Goal: Answer question/provide support: Answer question/provide support

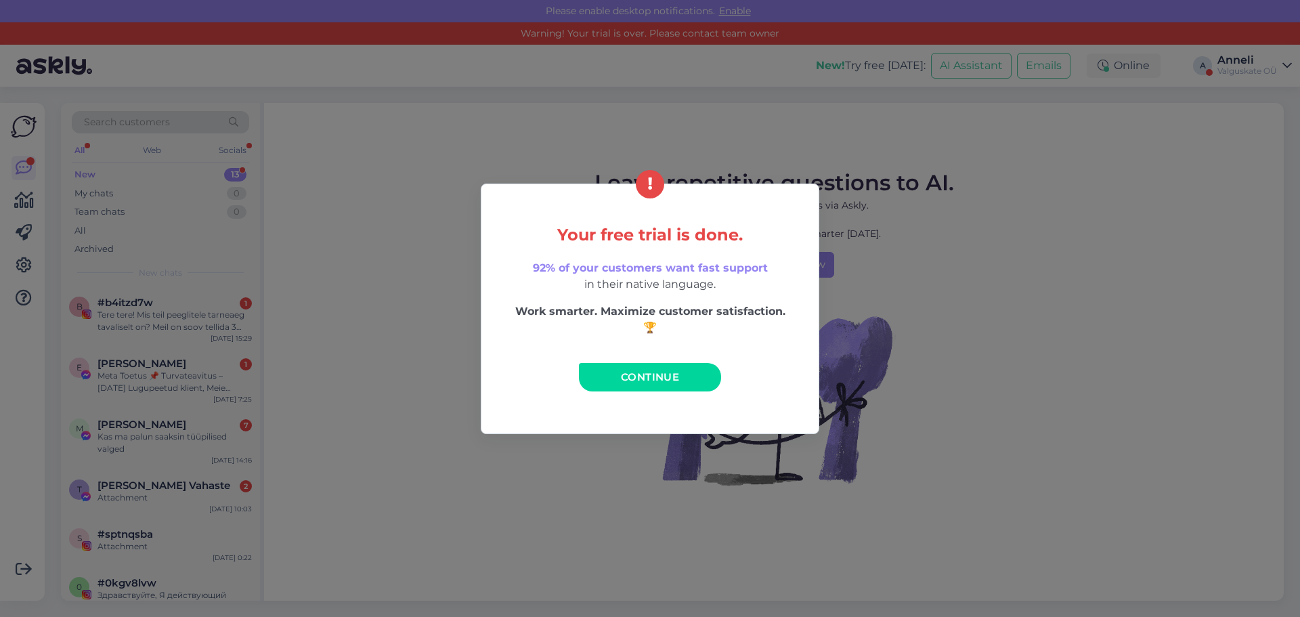
drag, startPoint x: 457, startPoint y: 459, endPoint x: 452, endPoint y: 387, distance: 72.0
click at [458, 459] on div "Your free trial is done. 92% of your customers want fast support in their nativ…" at bounding box center [650, 308] width 1300 height 617
drag, startPoint x: 684, startPoint y: 378, endPoint x: 267, endPoint y: 334, distance: 418.7
click at [683, 378] on link "Continue" at bounding box center [650, 377] width 142 height 28
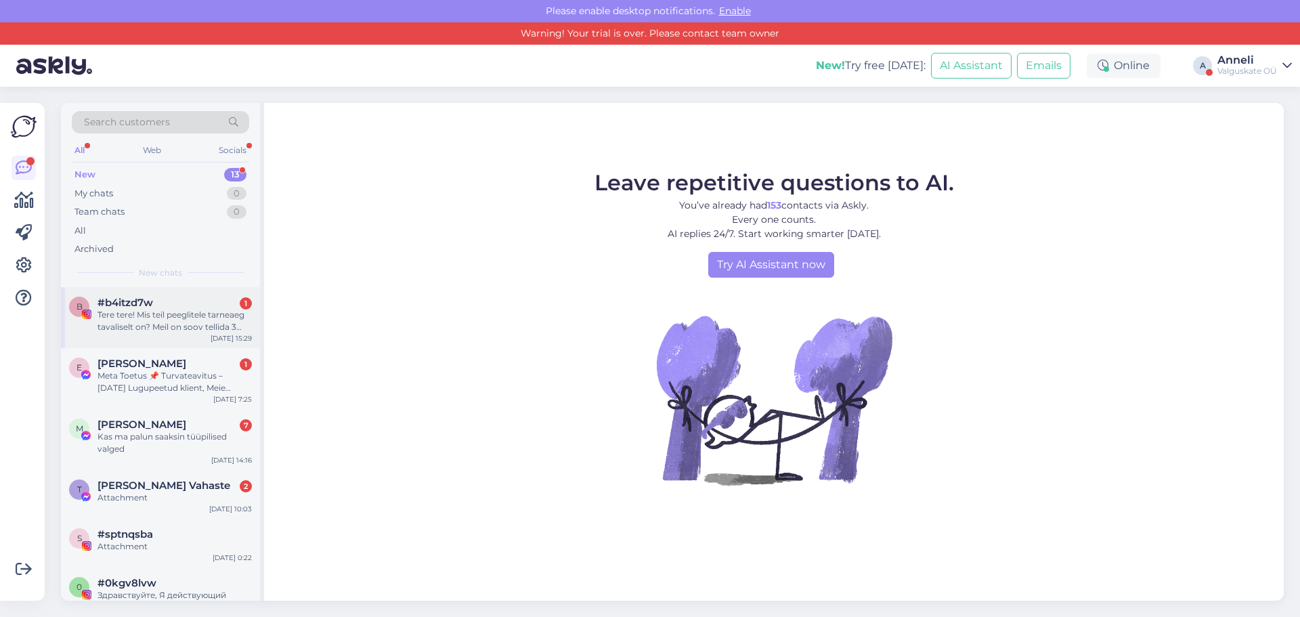
click at [181, 317] on div "Tere tere! Mis teil peeglitele tarneaeg tavaliselt on? Meil on soov tellida 3 p…" at bounding box center [174, 321] width 154 height 24
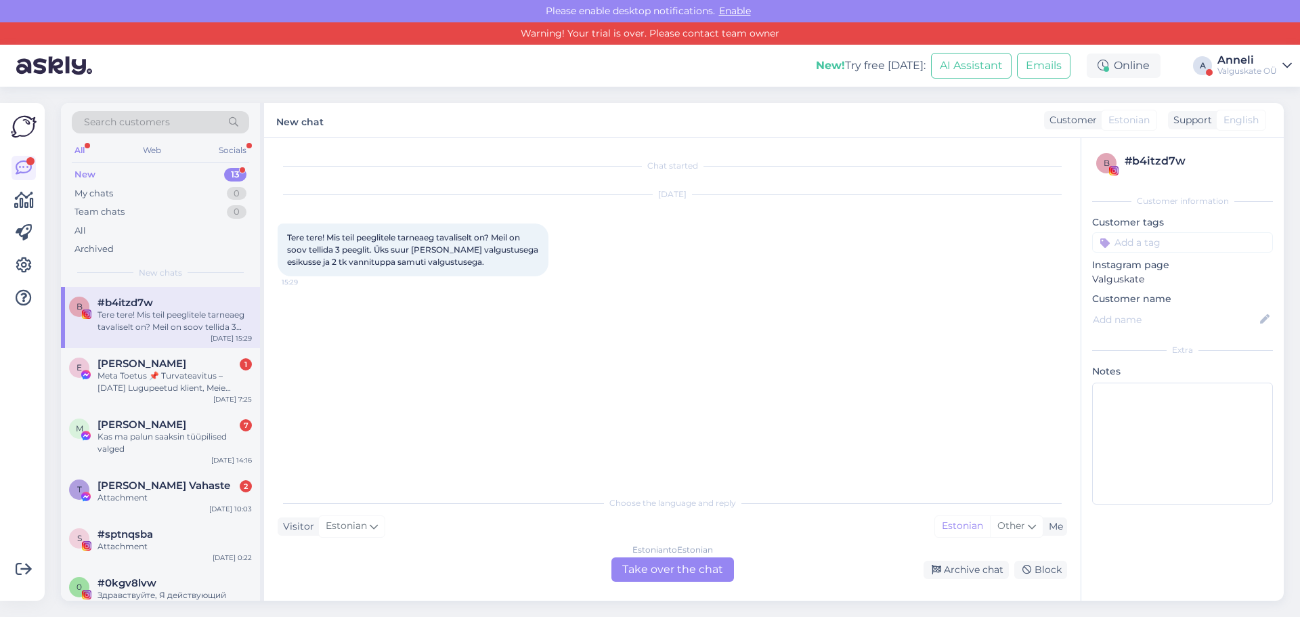
click at [646, 573] on div "Estonian to Estonian Take over the chat" at bounding box center [672, 569] width 123 height 24
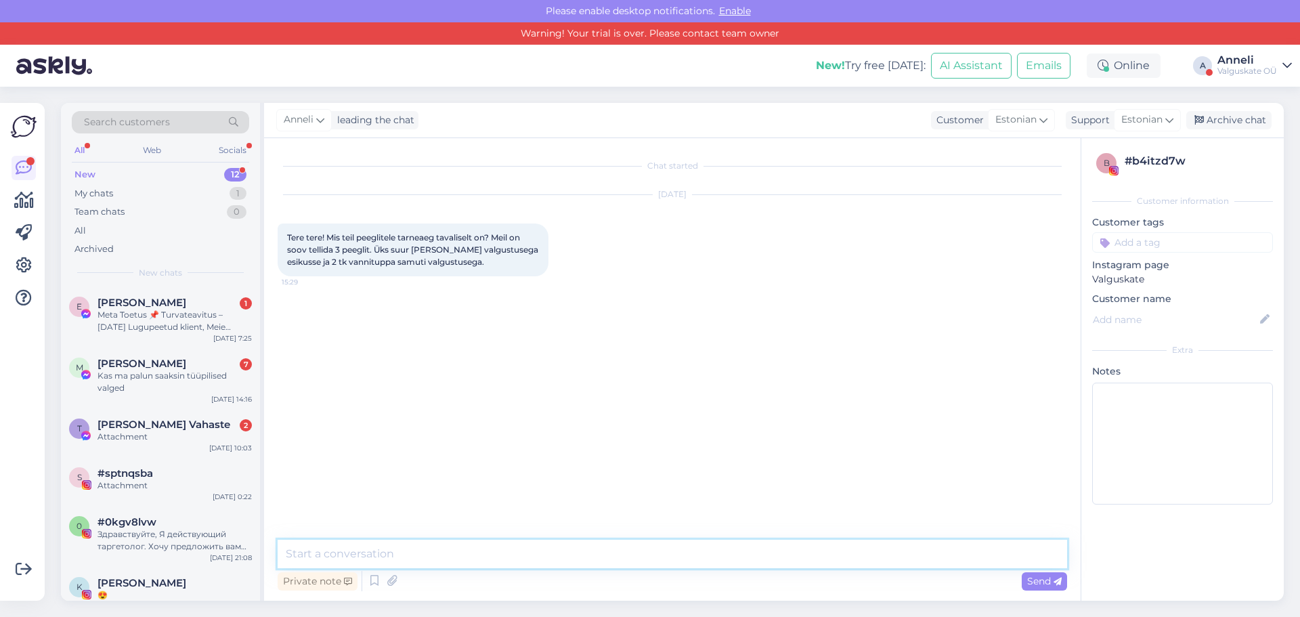
click at [410, 549] on textarea at bounding box center [672, 554] width 789 height 28
type textarea "Tere, P"
type textarea "Tarneaeg on 3-5 nädalat"
click at [134, 378] on div "Kas ma palun saaksin tüüpilised valged" at bounding box center [174, 382] width 154 height 24
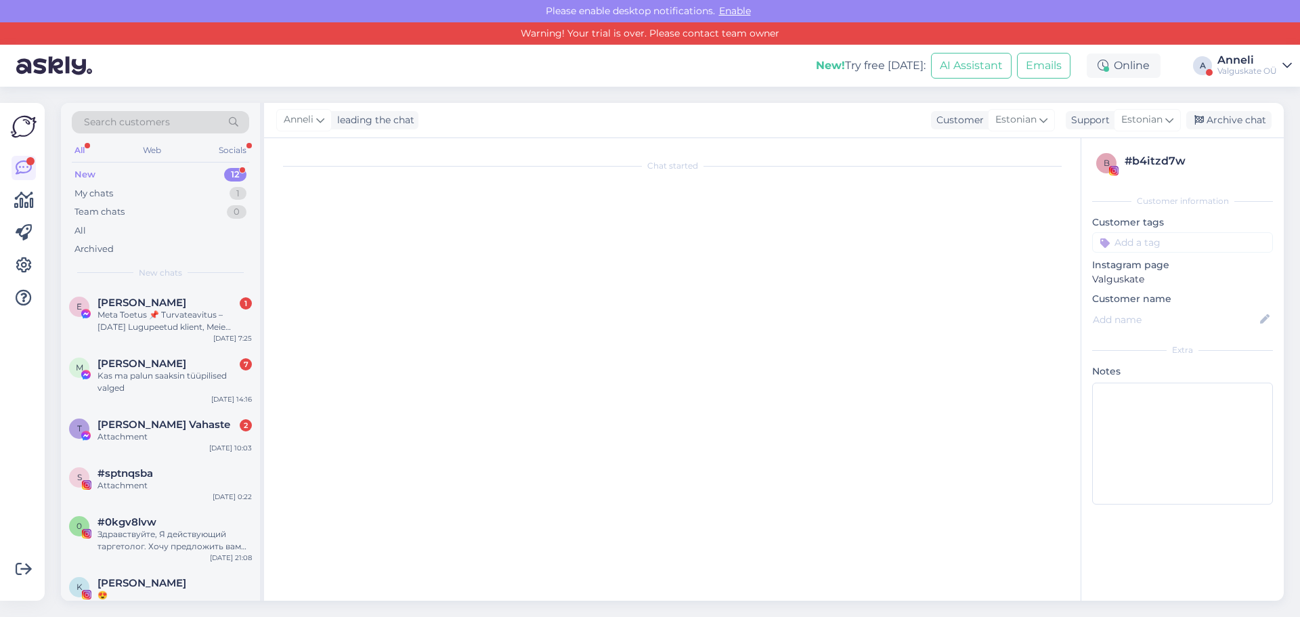
scroll to position [152, 0]
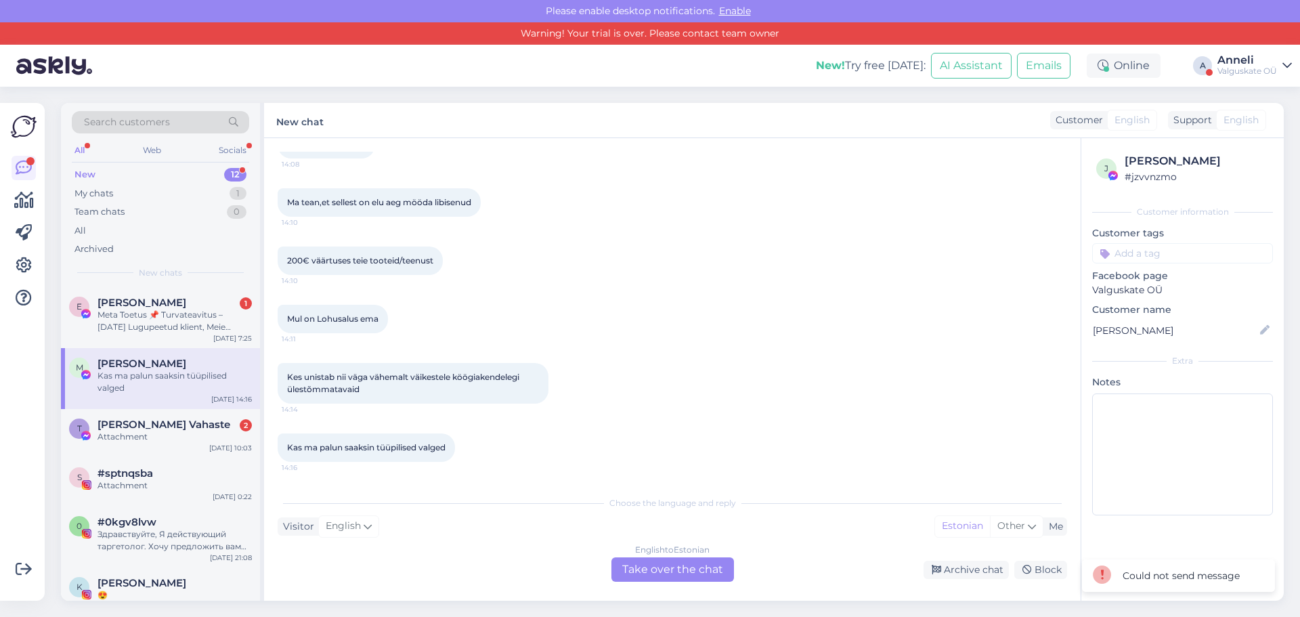
click at [664, 571] on div "English to Estonian Take over the chat" at bounding box center [672, 569] width 123 height 24
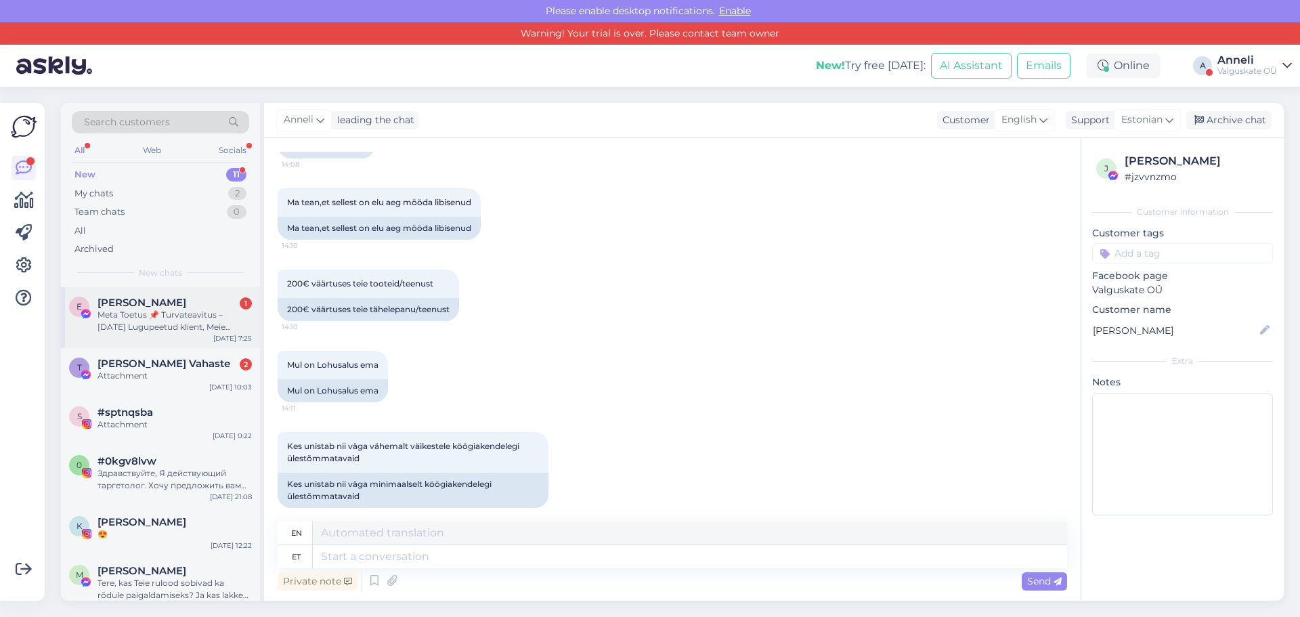
click at [192, 323] on div "Meta Toetus 📌 Turvateavitus – [DATE] Lugupeetud klient, Meie süsteem on registr…" at bounding box center [174, 321] width 154 height 24
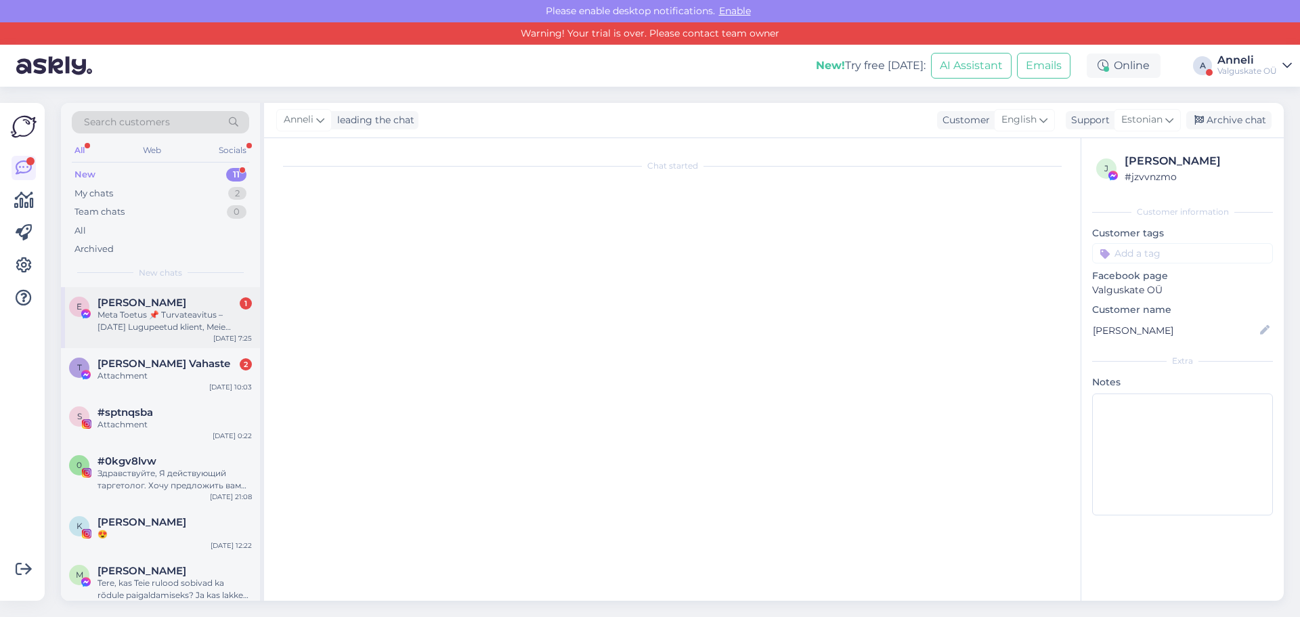
scroll to position [28, 0]
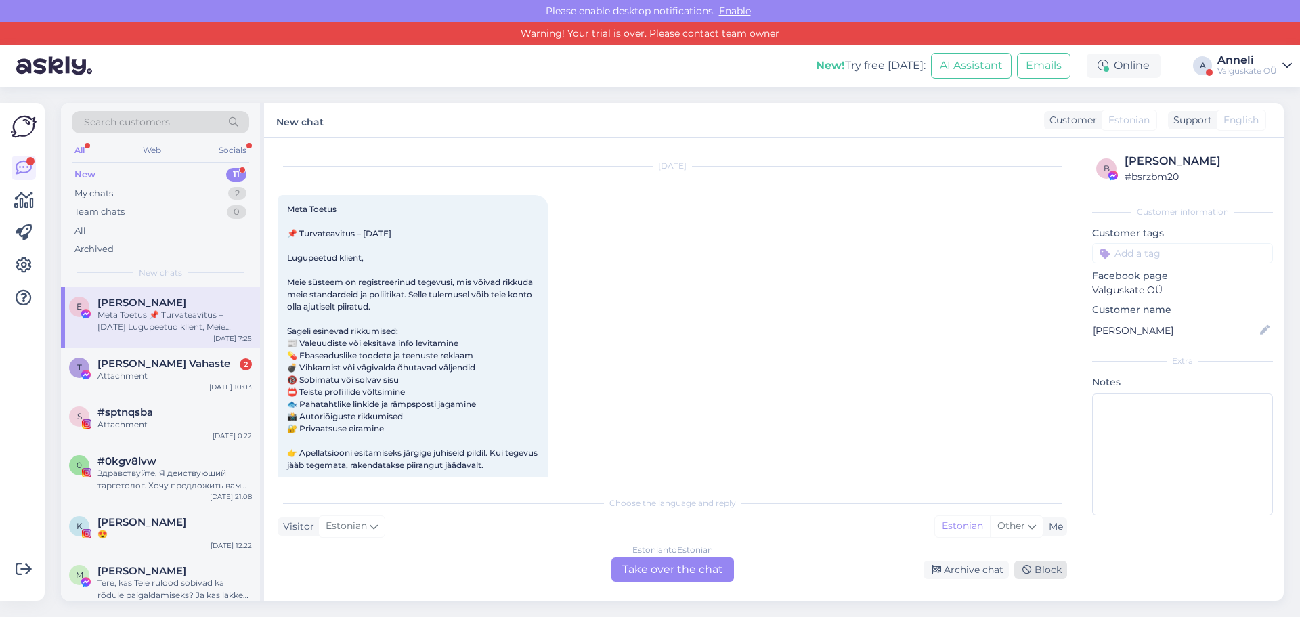
click at [1044, 571] on div "Block" at bounding box center [1040, 570] width 53 height 18
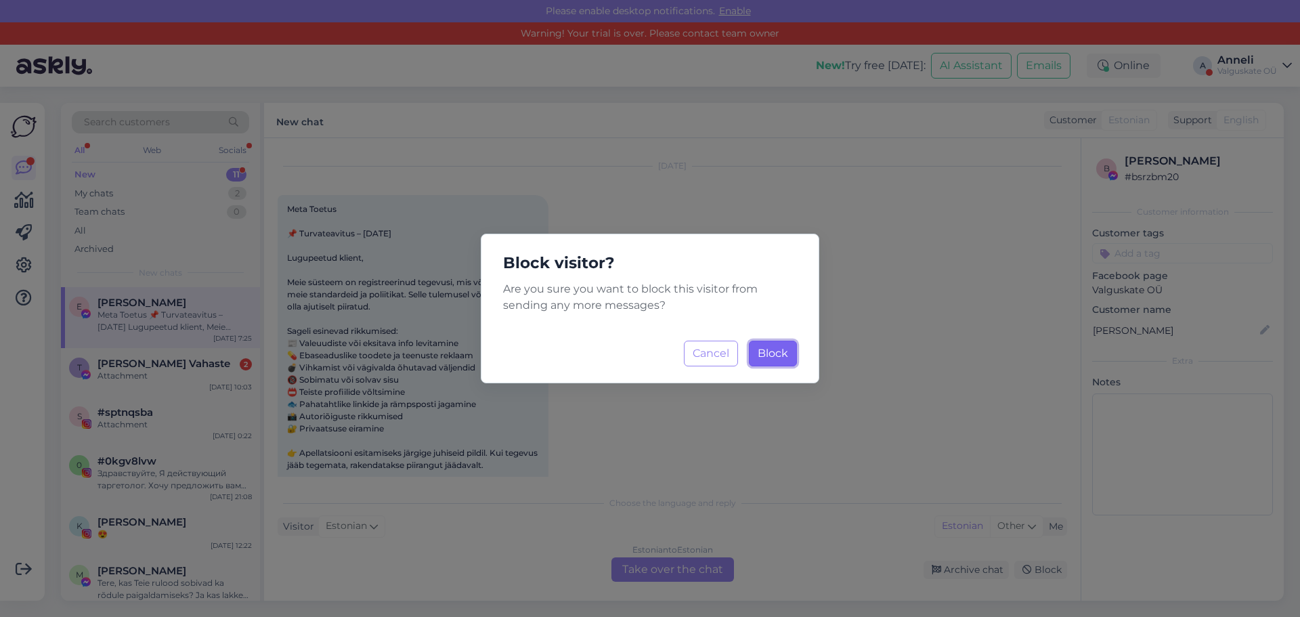
click at [776, 361] on button "Block Loading..." at bounding box center [773, 353] width 48 height 26
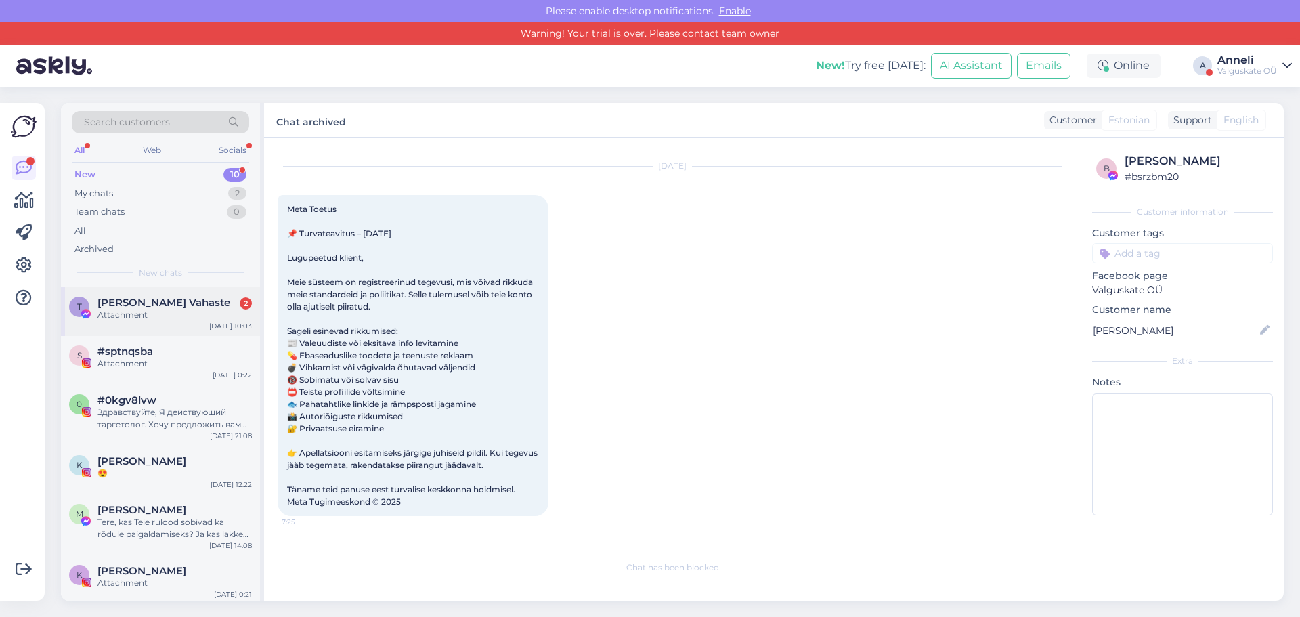
click at [154, 313] on div "Attachment" at bounding box center [174, 315] width 154 height 12
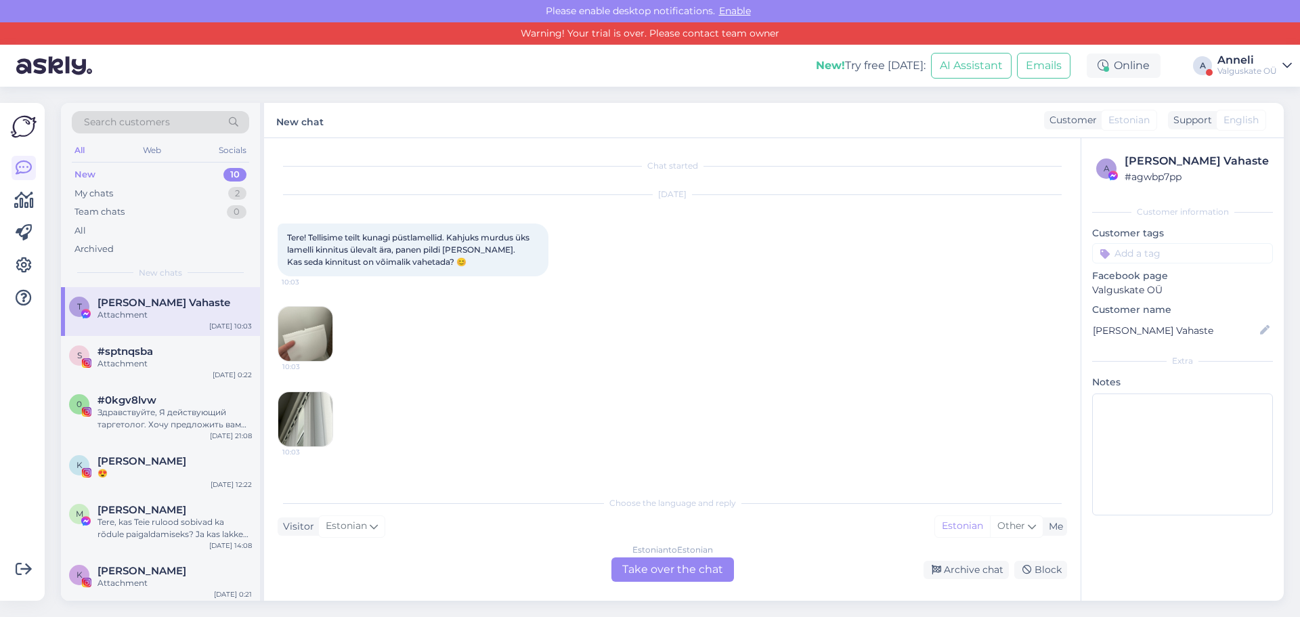
scroll to position [0, 0]
click at [1246, 75] on div "Valguskate OÜ" at bounding box center [1247, 71] width 60 height 11
click at [1259, 130] on button "Open" at bounding box center [1262, 126] width 38 height 21
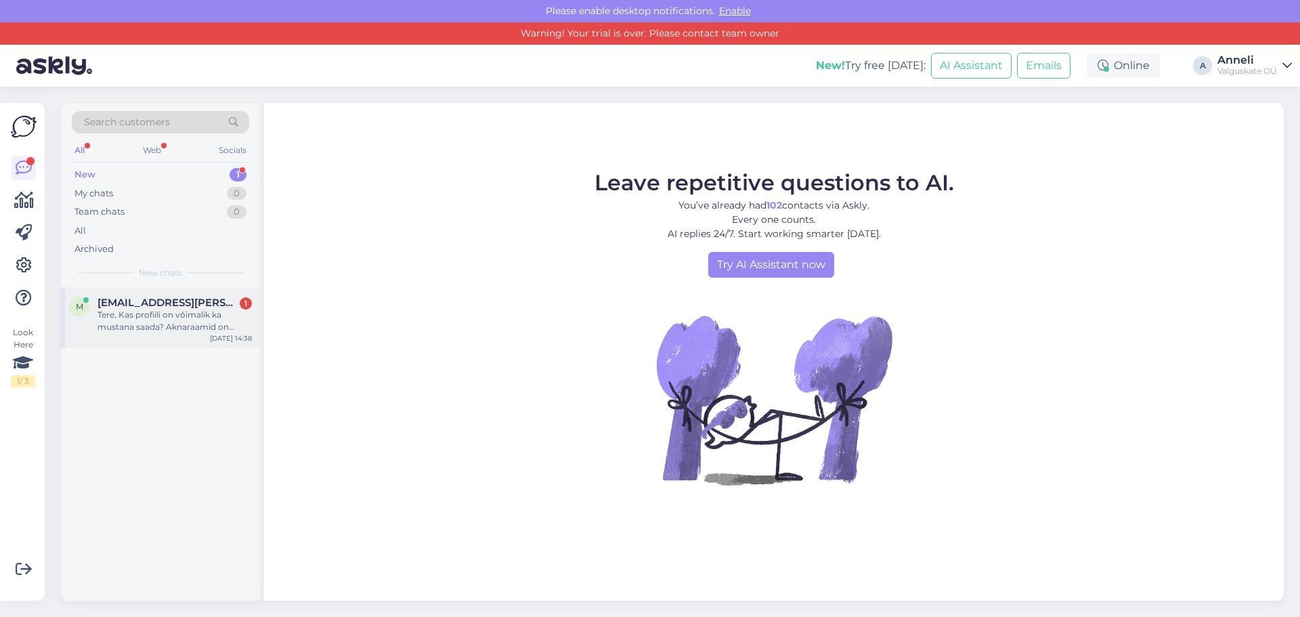
click at [129, 307] on span "[EMAIL_ADDRESS][PERSON_NAME][DOMAIN_NAME]" at bounding box center [167, 302] width 141 height 12
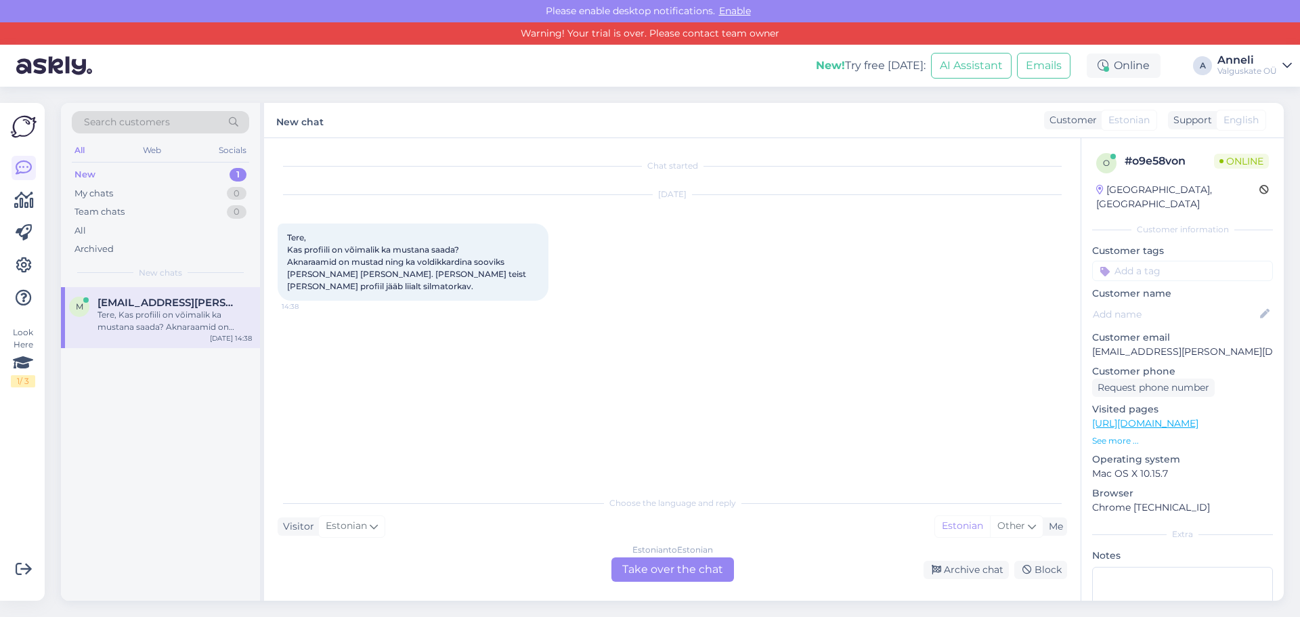
drag, startPoint x: 674, startPoint y: 573, endPoint x: 621, endPoint y: 559, distance: 54.5
click at [671, 571] on div "Estonian to Estonian Take over the chat" at bounding box center [672, 569] width 123 height 24
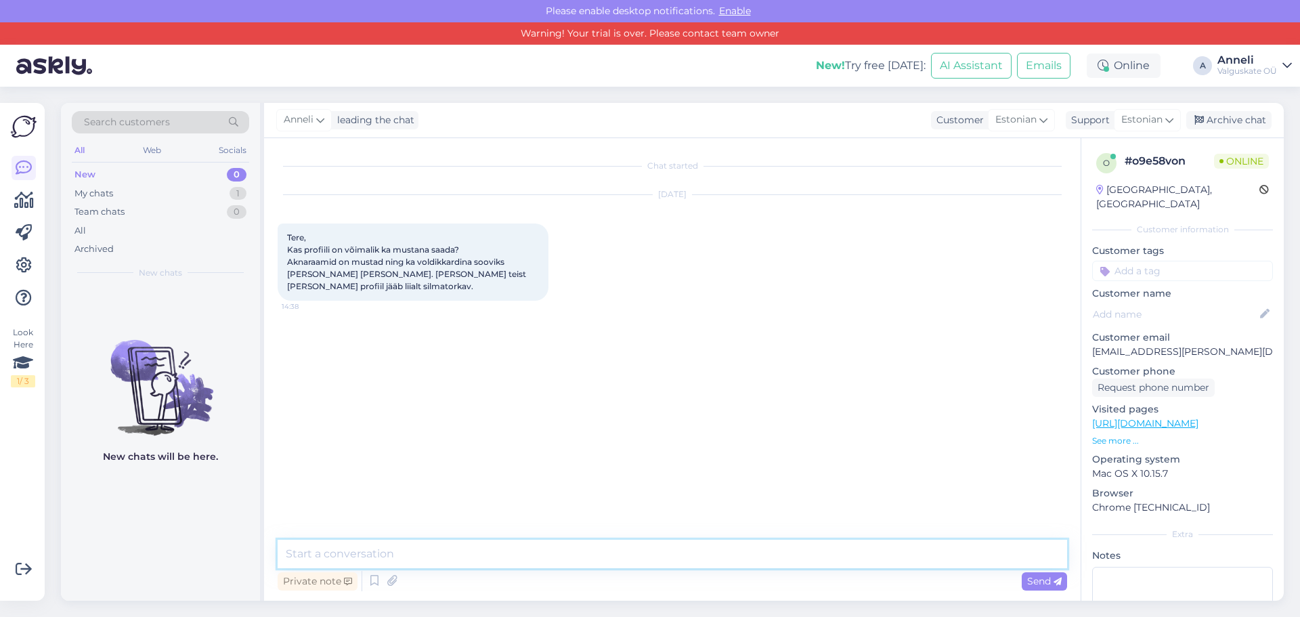
drag, startPoint x: 382, startPoint y: 556, endPoint x: 395, endPoint y: 556, distance: 12.2
click at [395, 556] on textarea at bounding box center [672, 554] width 789 height 28
type textarea "Tere"
click at [384, 555] on textarea at bounding box center [672, 554] width 789 height 28
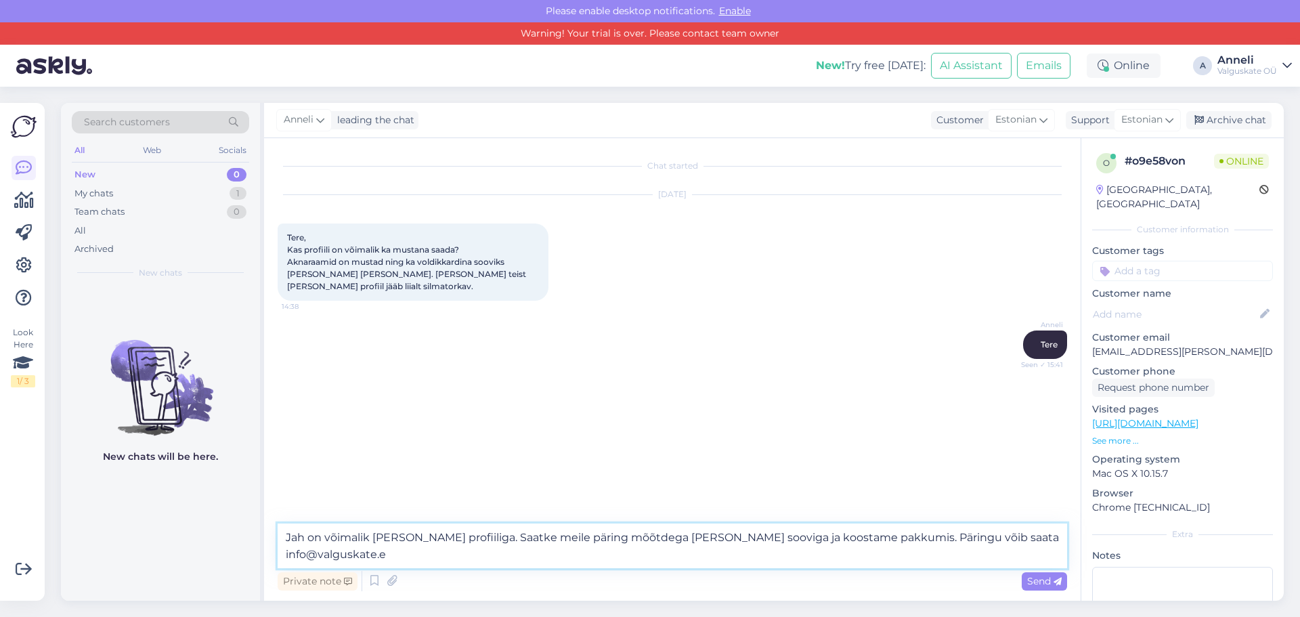
type textarea "Jah on võimalik [PERSON_NAME] profiiliga. Saatke meile päring mõõtdega [PERSON_…"
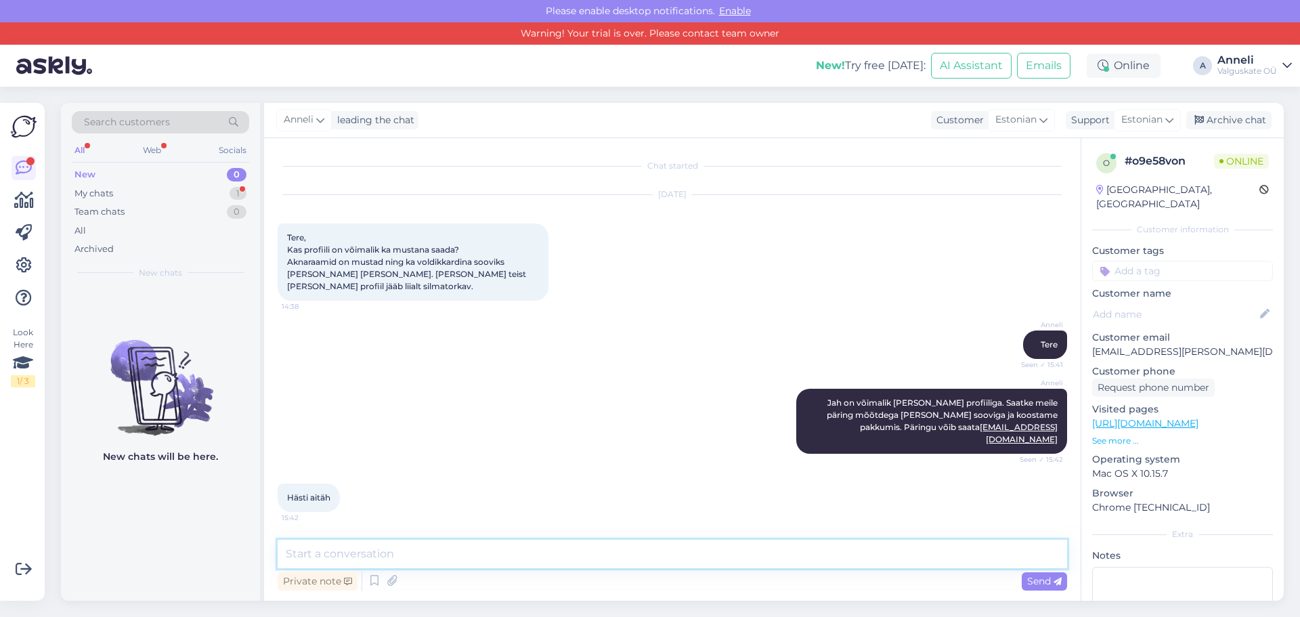
click at [420, 552] on textarea at bounding box center [672, 554] width 789 height 28
click at [83, 190] on div "My chats" at bounding box center [93, 194] width 39 height 14
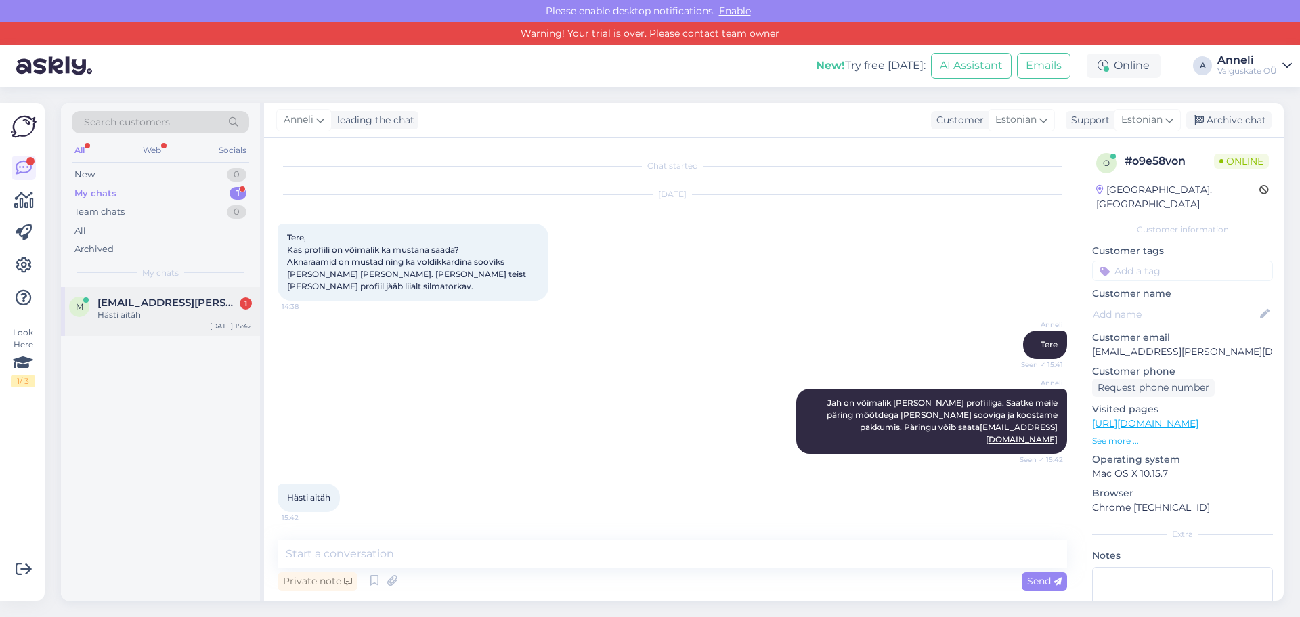
click at [141, 307] on span "[EMAIL_ADDRESS][PERSON_NAME][DOMAIN_NAME]" at bounding box center [167, 302] width 141 height 12
click at [1131, 261] on input at bounding box center [1182, 271] width 181 height 20
drag, startPoint x: 1173, startPoint y: 293, endPoint x: 1166, endPoint y: 292, distance: 7.6
click at [1174, 303] on span "vastatud" at bounding box center [1182, 307] width 36 height 8
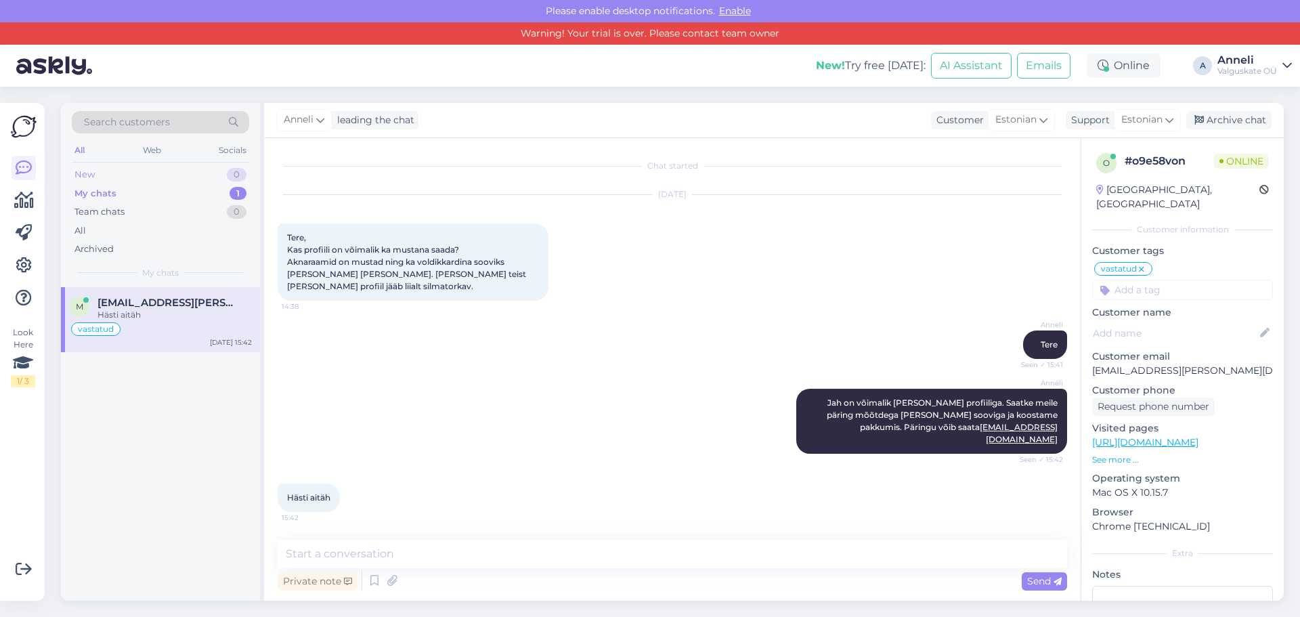
click at [123, 173] on div "New 0" at bounding box center [160, 174] width 177 height 19
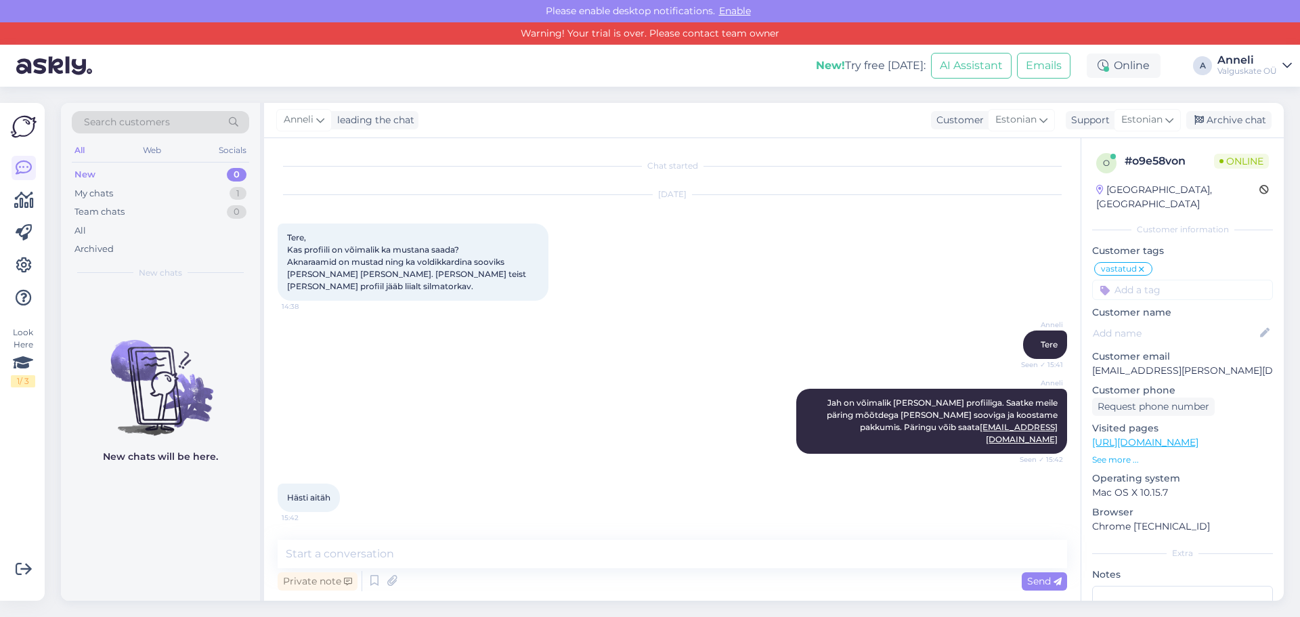
click at [1235, 63] on div "Anneli" at bounding box center [1247, 60] width 60 height 11
click at [1261, 89] on button "Open" at bounding box center [1262, 97] width 38 height 21
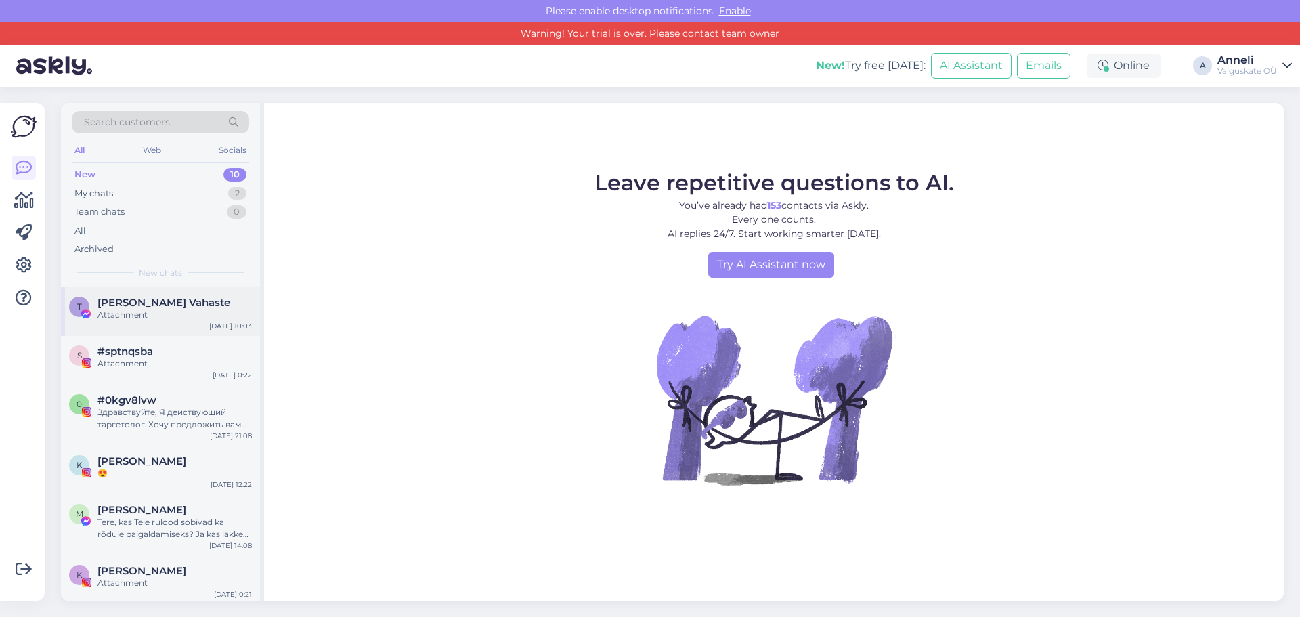
click at [154, 300] on span "[PERSON_NAME] Vahaste" at bounding box center [163, 302] width 133 height 12
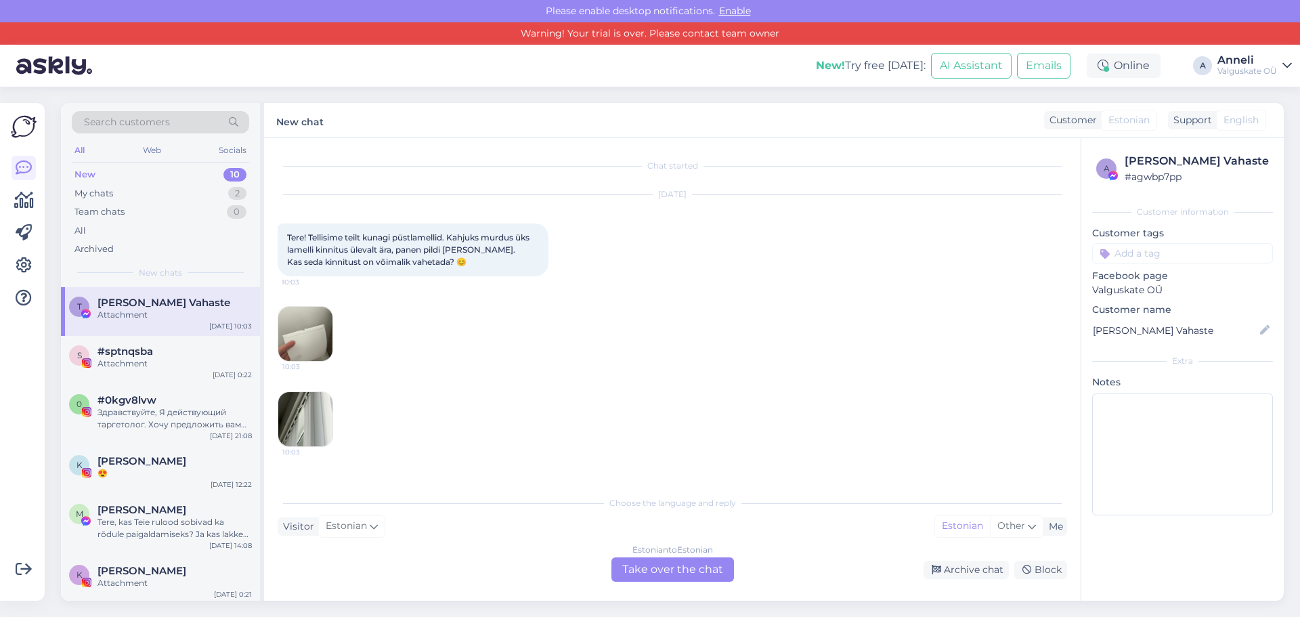
click at [723, 570] on div "Estonian to Estonian Take over the chat" at bounding box center [672, 569] width 123 height 24
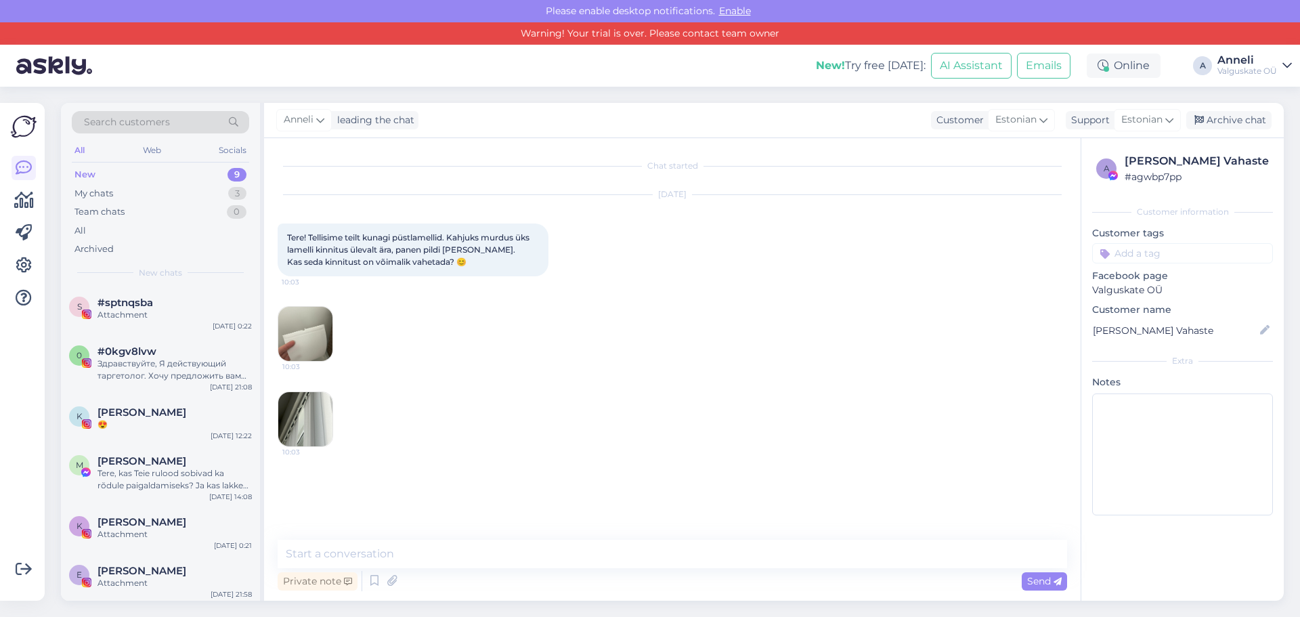
click at [1140, 250] on input at bounding box center [1182, 253] width 181 height 20
click at [1163, 290] on span "Vastatud" at bounding box center [1160, 289] width 36 height 8
click at [135, 307] on span "#sptnqsba" at bounding box center [125, 302] width 56 height 12
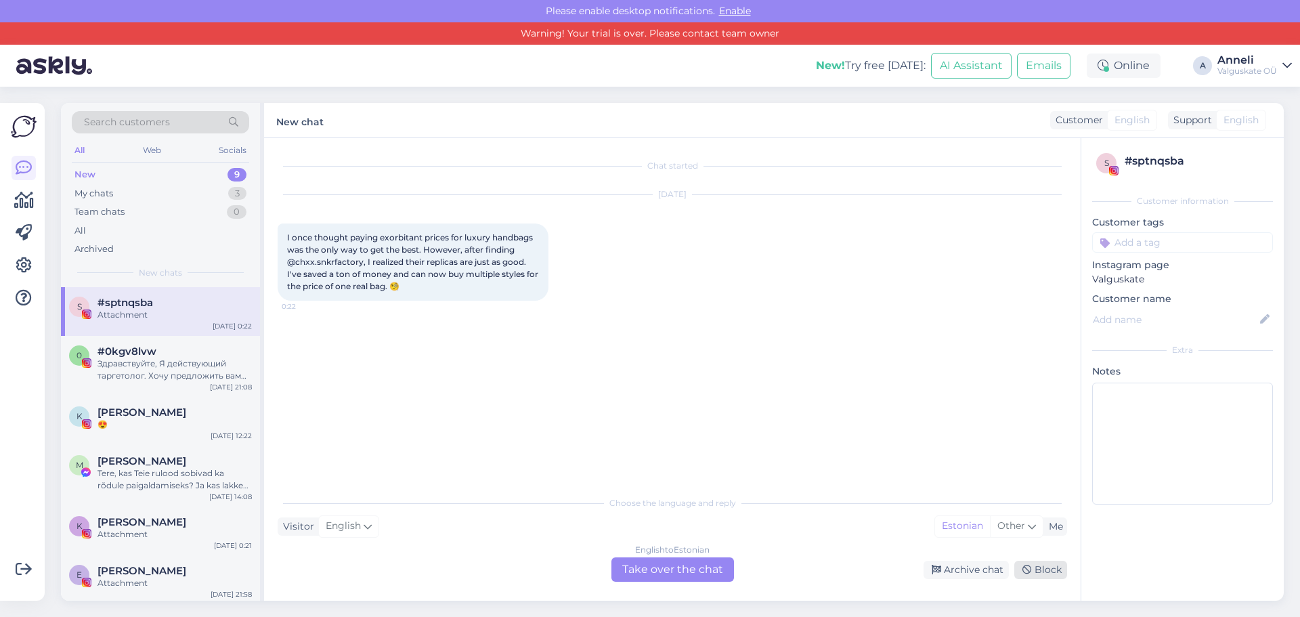
click at [1045, 567] on div "Block" at bounding box center [1040, 570] width 53 height 18
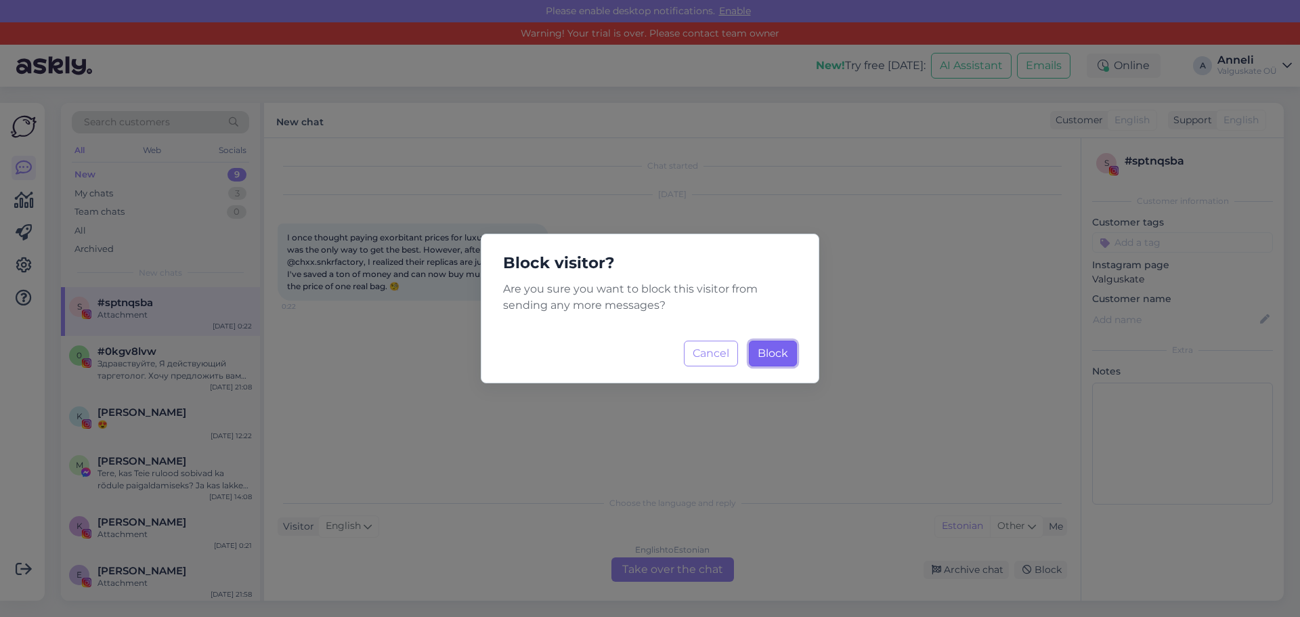
click at [776, 347] on span "Block" at bounding box center [772, 353] width 30 height 13
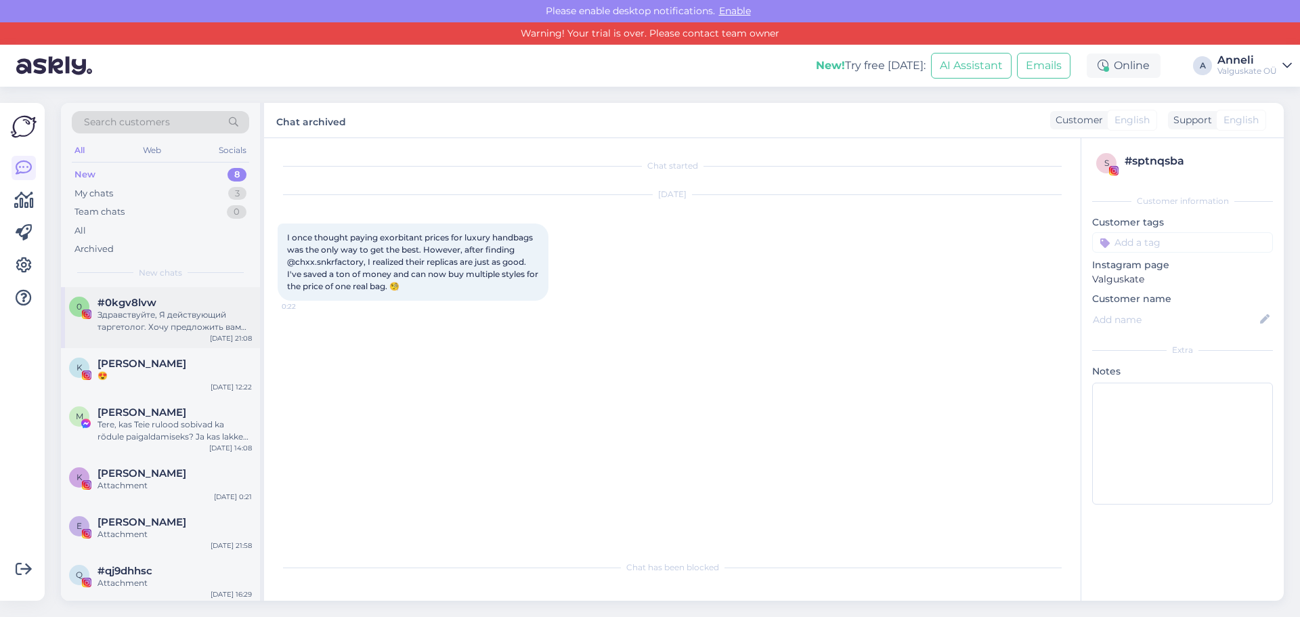
click at [171, 316] on div "Здравствуйте, Я действующий таргетолог. Хочу предложить вам попробывать таргети…" at bounding box center [174, 321] width 154 height 24
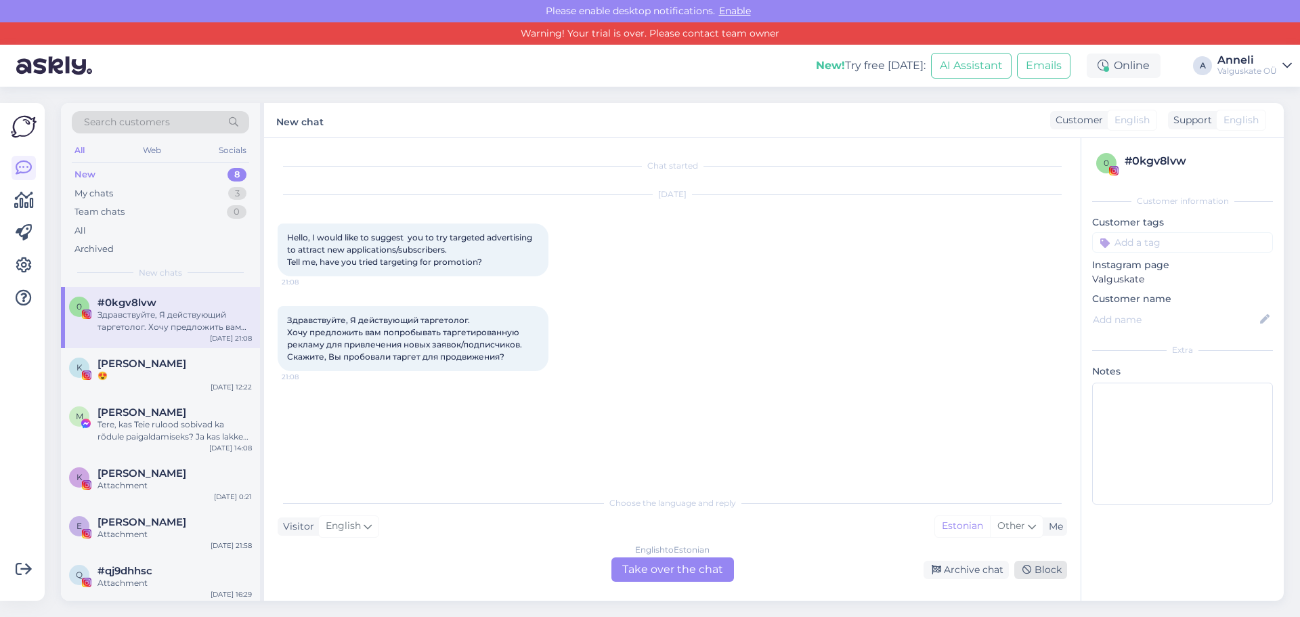
click at [1051, 565] on div "Block" at bounding box center [1040, 570] width 53 height 18
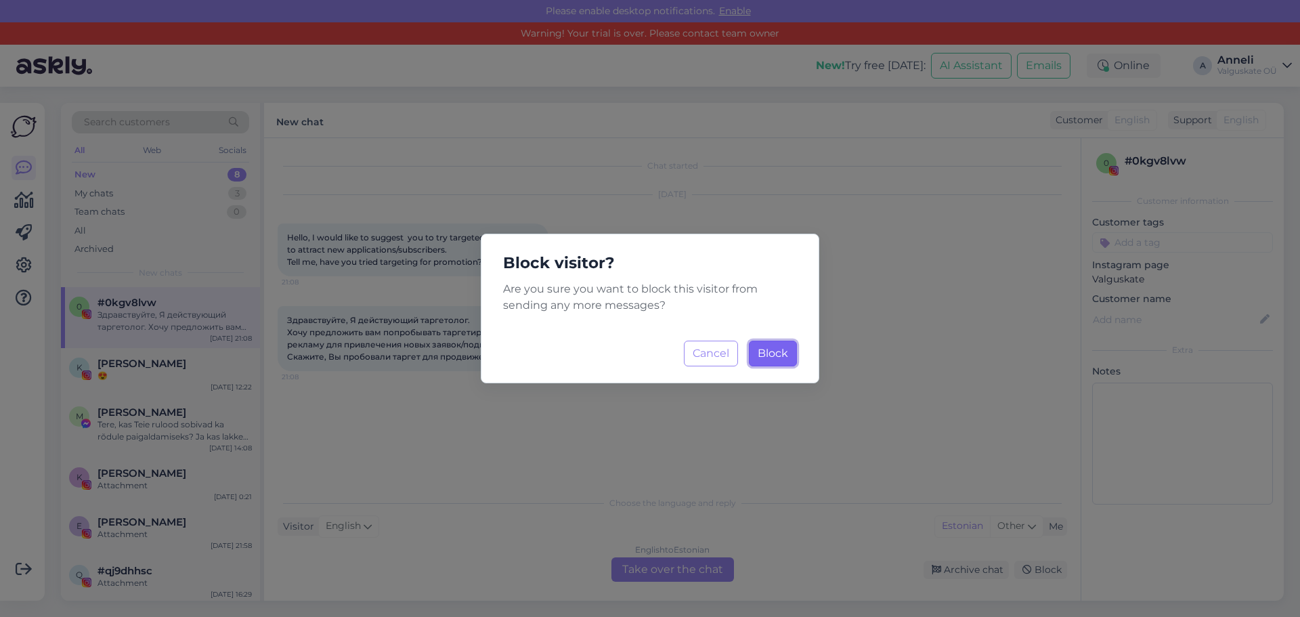
click at [783, 355] on span "Block" at bounding box center [772, 353] width 30 height 13
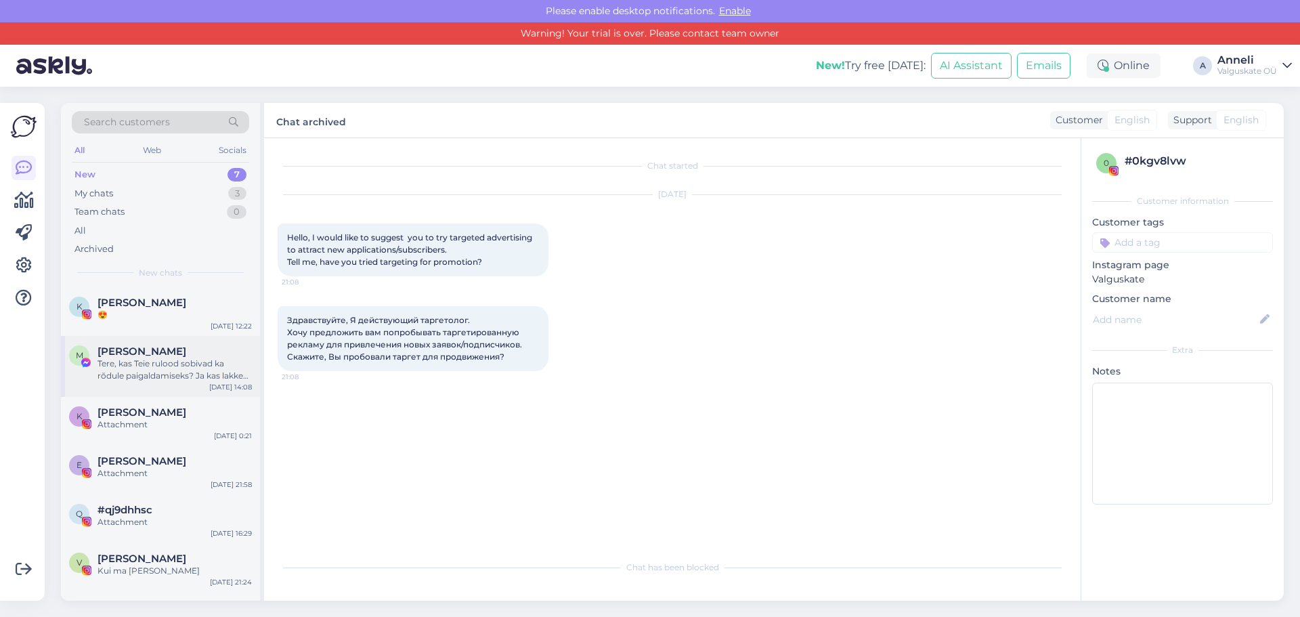
click at [154, 355] on div "[PERSON_NAME]" at bounding box center [174, 351] width 154 height 12
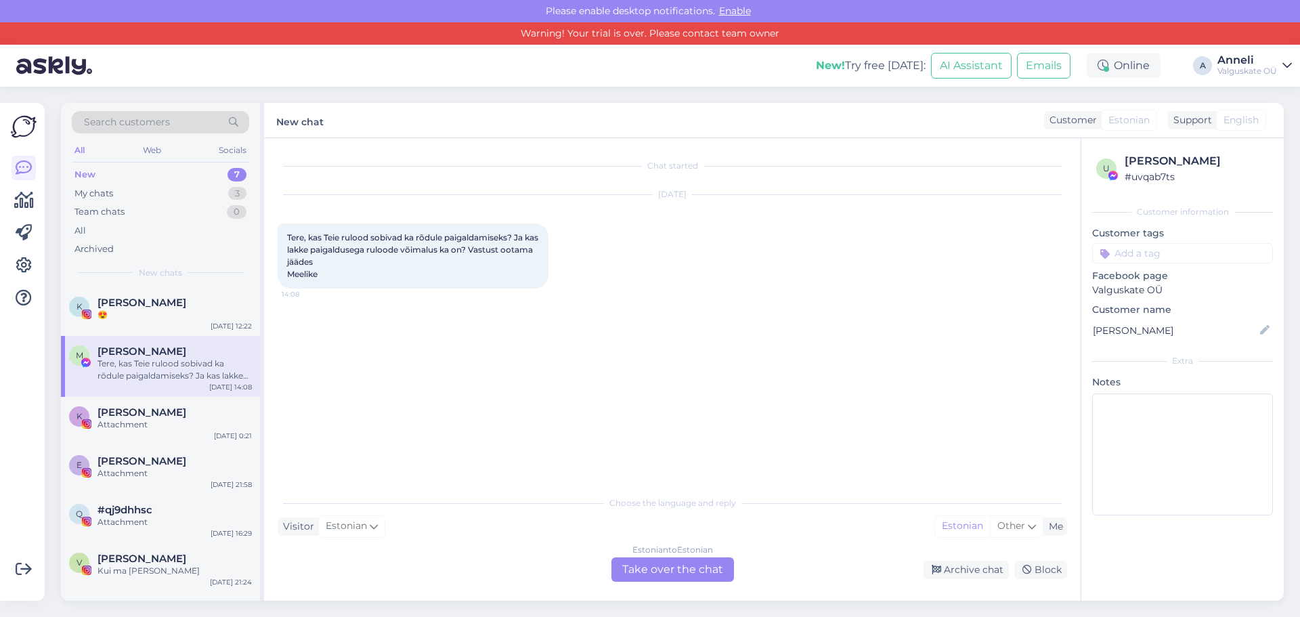
click at [89, 173] on div "New" at bounding box center [84, 175] width 21 height 14
